Goal: Use online tool/utility: Utilize a website feature to perform a specific function

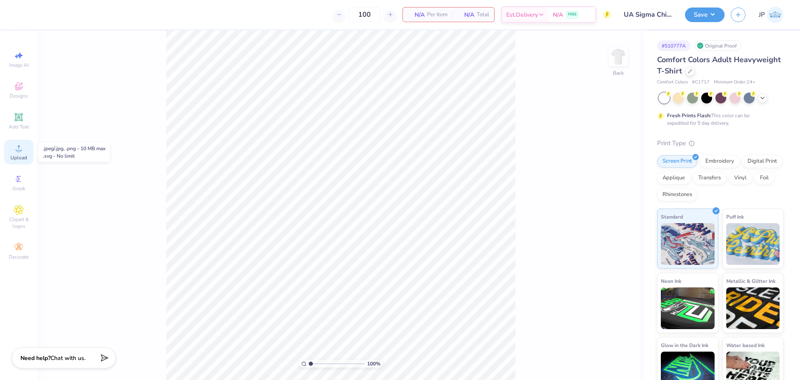
click at [19, 158] on span "Upload" at bounding box center [18, 157] width 17 height 7
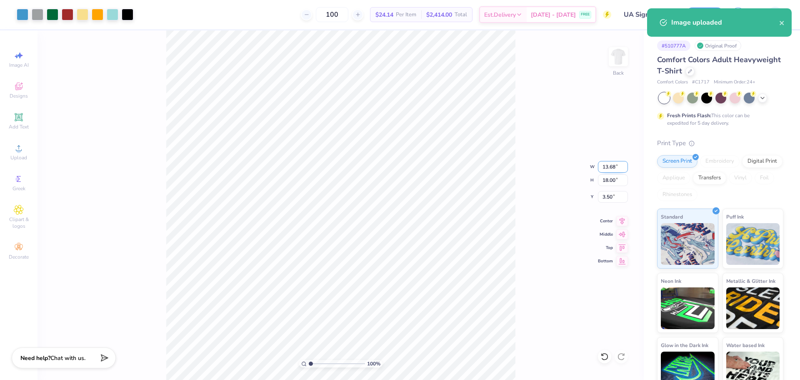
click at [612, 165] on input "13.68" at bounding box center [613, 167] width 30 height 12
click at [608, 183] on input "18.00" at bounding box center [613, 180] width 30 height 12
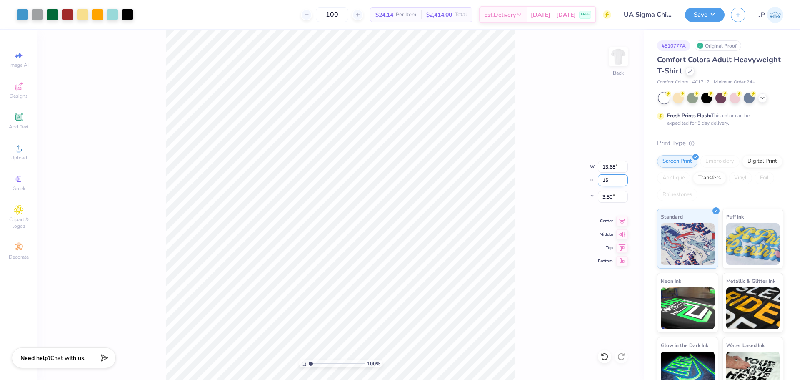
type input "15"
type input "11.40"
type input "15.00"
click at [614, 200] on input "5.00" at bounding box center [613, 197] width 30 height 12
click at [611, 200] on input "5.00" at bounding box center [613, 197] width 30 height 12
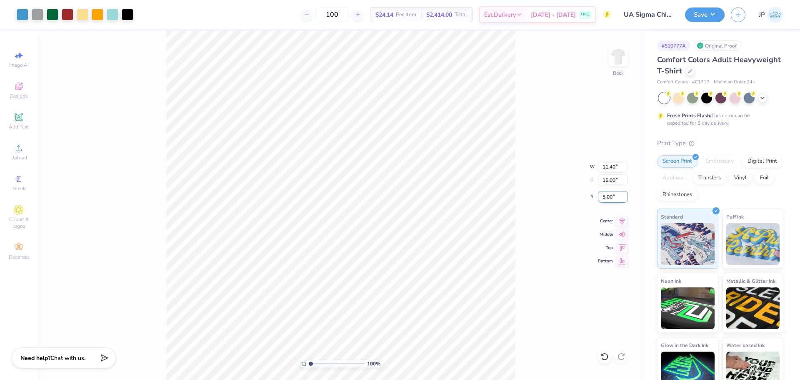
click at [611, 200] on input "5.00" at bounding box center [613, 197] width 30 height 12
type input "3.00"
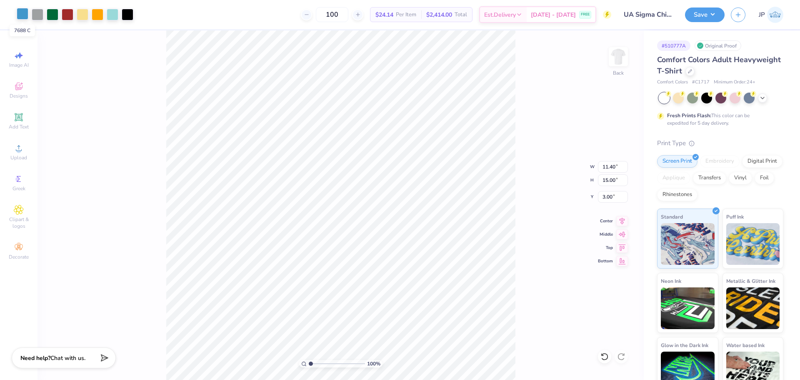
click at [23, 15] on div at bounding box center [23, 14] width 12 height 12
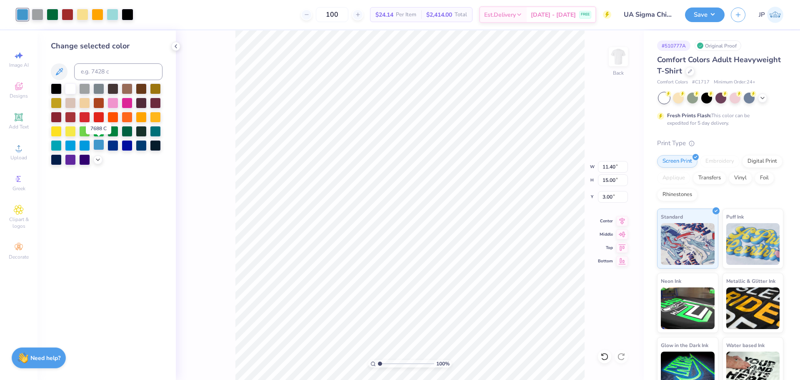
click at [98, 145] on div at bounding box center [98, 144] width 11 height 11
click at [114, 12] on div at bounding box center [113, 14] width 12 height 12
click at [95, 157] on icon at bounding box center [98, 158] width 7 height 7
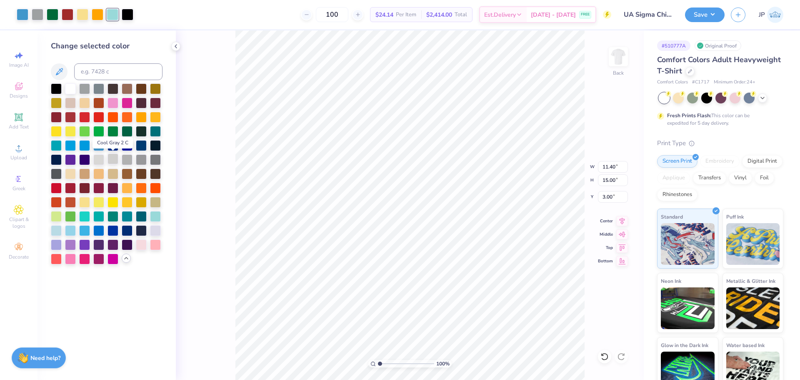
click at [114, 161] on div at bounding box center [113, 158] width 11 height 11
click at [127, 159] on div at bounding box center [127, 158] width 11 height 11
drag, startPoint x: 153, startPoint y: 231, endPoint x: 150, endPoint y: 225, distance: 6.9
click at [153, 230] on div at bounding box center [155, 229] width 11 height 11
click at [69, 172] on div at bounding box center [70, 173] width 11 height 11
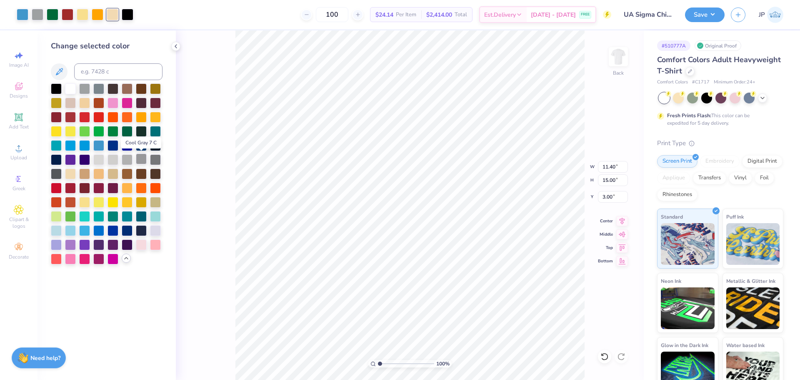
click at [140, 158] on div at bounding box center [141, 158] width 11 height 11
click at [127, 158] on div at bounding box center [127, 158] width 11 height 11
click at [143, 202] on div at bounding box center [141, 201] width 11 height 11
click at [155, 199] on div at bounding box center [155, 201] width 11 height 11
click at [100, 18] on div at bounding box center [98, 14] width 12 height 12
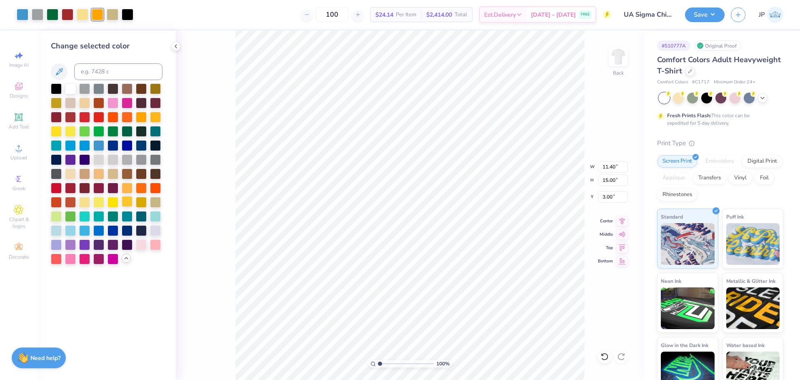
click at [128, 202] on div at bounding box center [127, 201] width 11 height 11
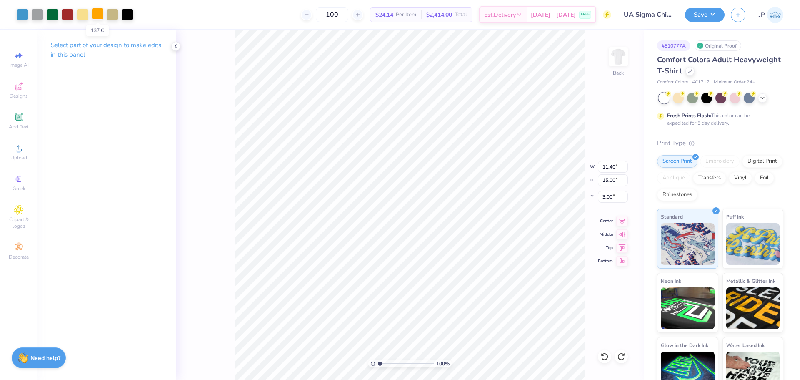
click at [98, 16] on div at bounding box center [98, 14] width 12 height 12
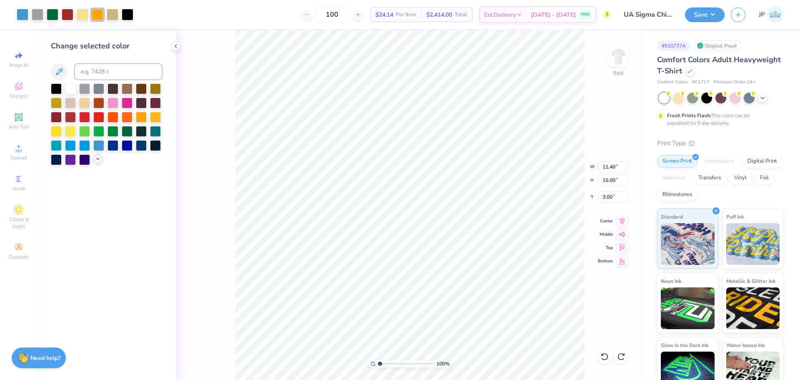
click at [95, 161] on icon at bounding box center [98, 158] width 7 height 7
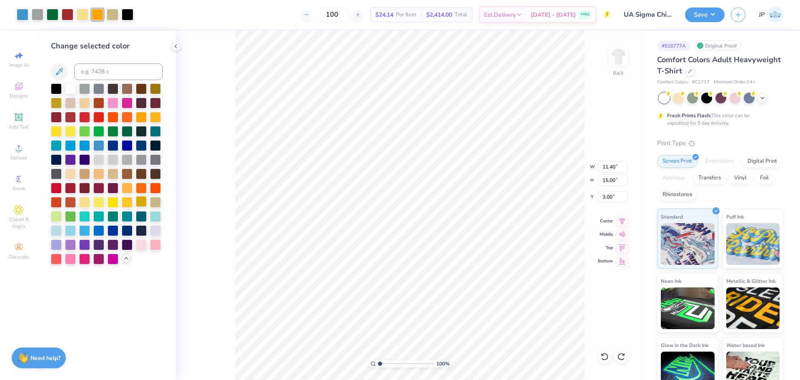
click at [141, 200] on div at bounding box center [141, 201] width 11 height 11
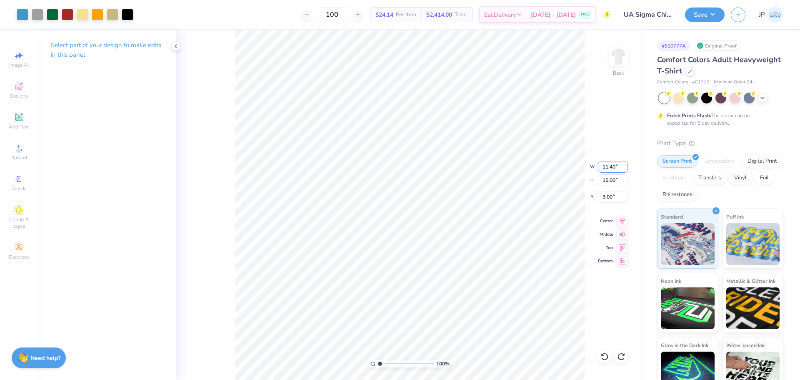
click at [610, 166] on input "11.40" at bounding box center [613, 167] width 30 height 12
drag, startPoint x: 610, startPoint y: 166, endPoint x: 609, endPoint y: 162, distance: 4.2
click at [609, 165] on input "11.40" at bounding box center [613, 167] width 30 height 12
type input "11.00"
type input "14.47"
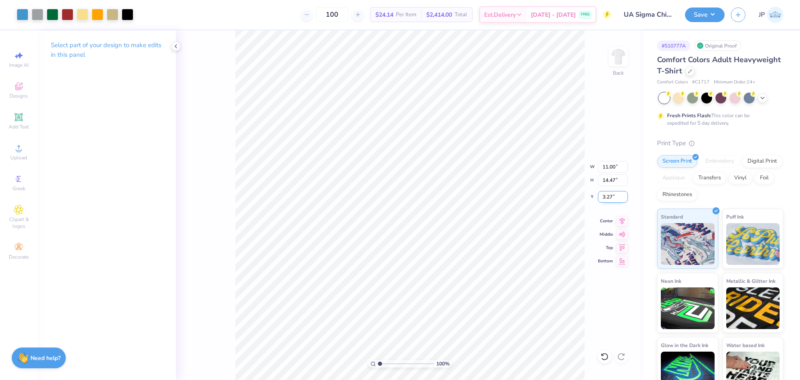
click at [604, 198] on input "3.27" at bounding box center [613, 197] width 30 height 12
type input "3.00"
click at [711, 12] on button "Save" at bounding box center [705, 13] width 40 height 15
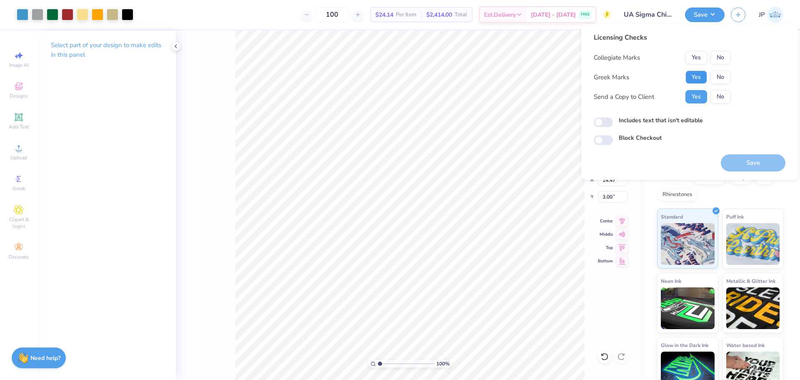
click at [696, 73] on button "Yes" at bounding box center [697, 76] width 22 height 13
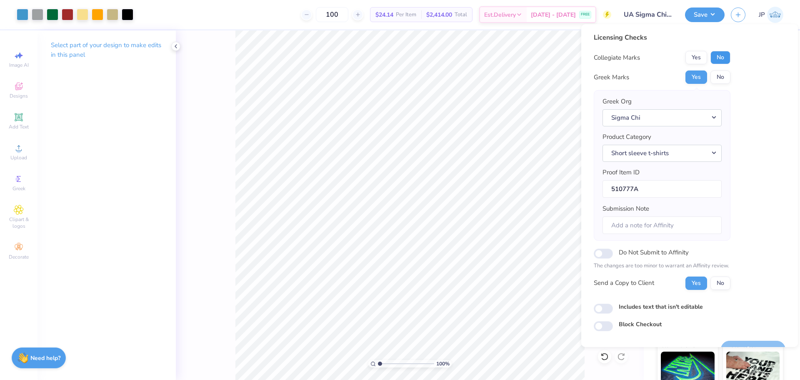
click at [718, 55] on button "No" at bounding box center [721, 57] width 20 height 13
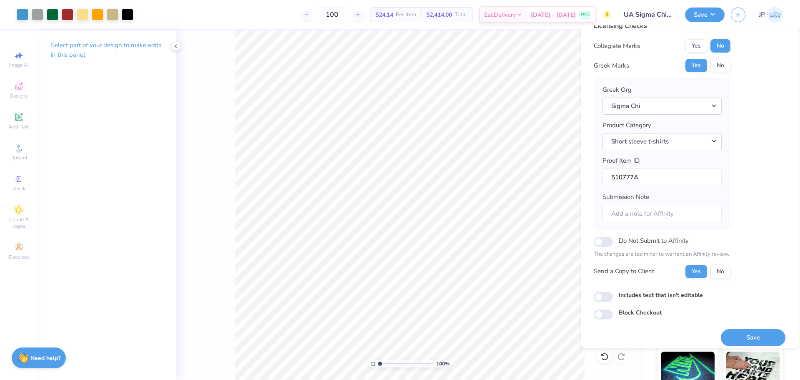
scroll to position [19, 0]
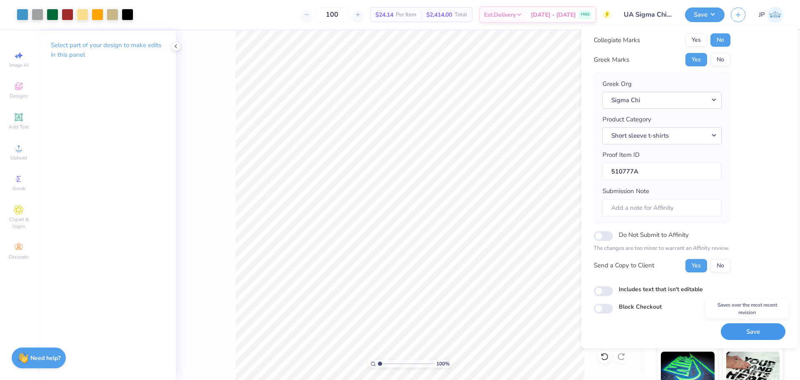
click at [760, 328] on button "Save" at bounding box center [753, 331] width 65 height 17
